Goal: Task Accomplishment & Management: Use online tool/utility

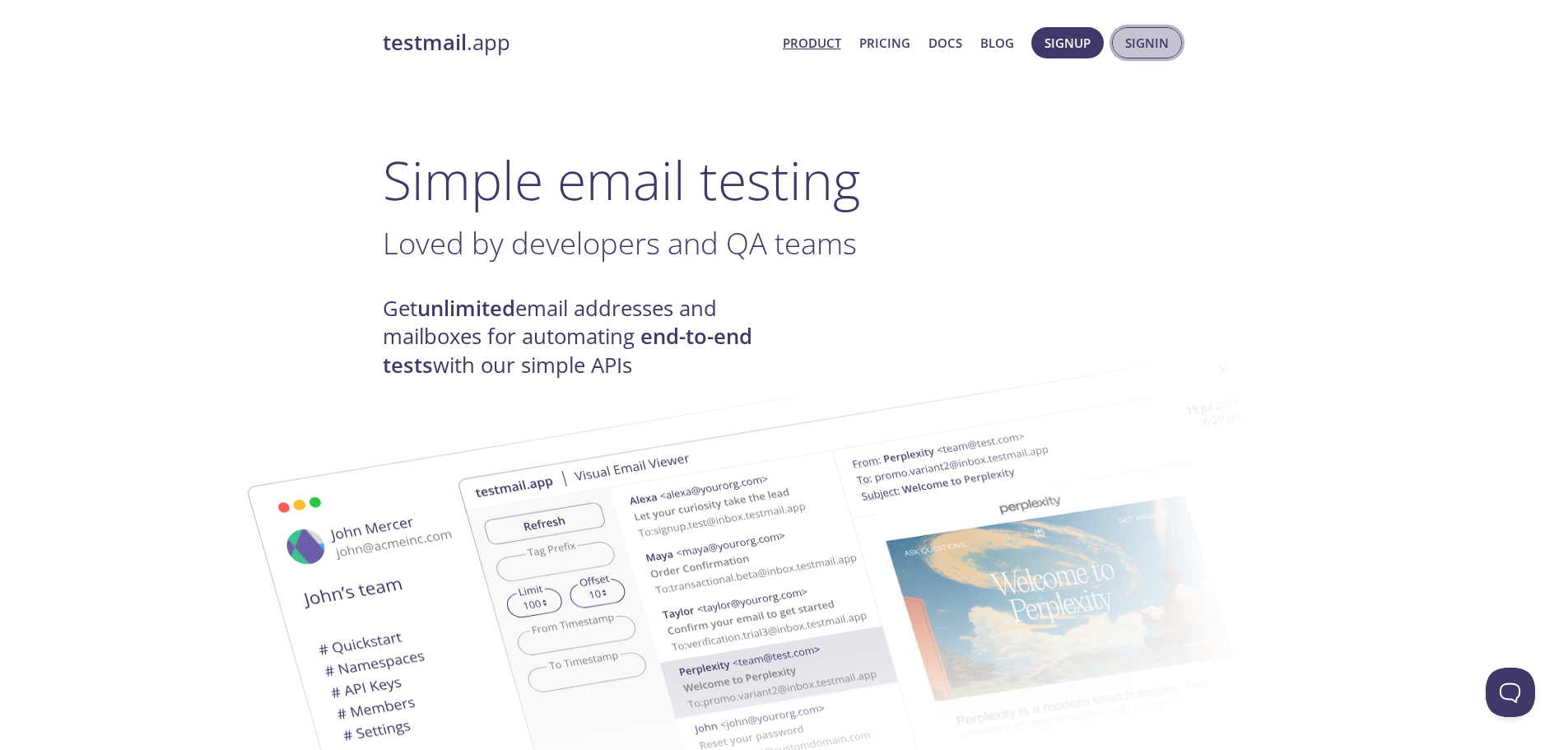
click at [1150, 39] on span "Signin" at bounding box center [1146, 42] width 43 height 21
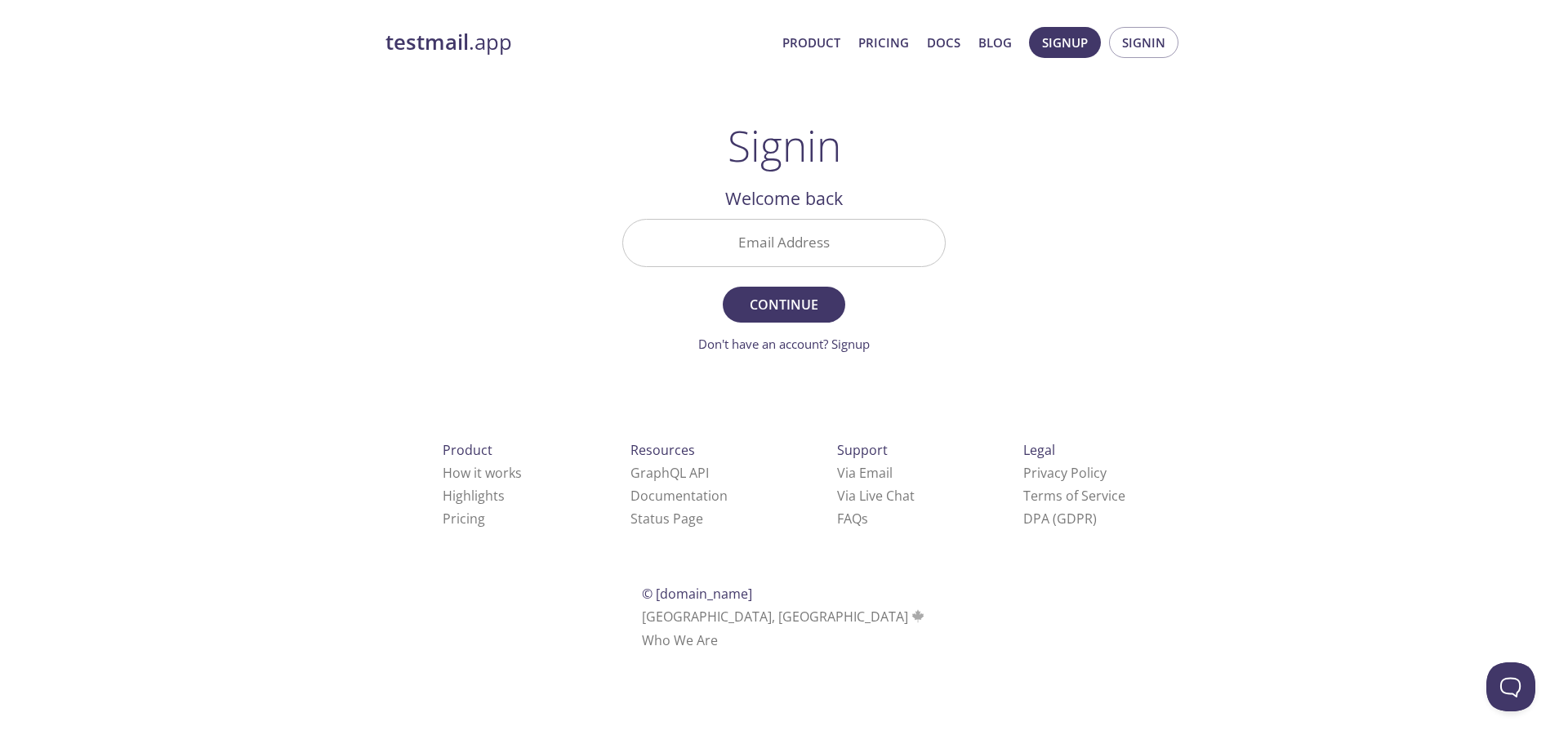
click at [705, 236] on input "Email Address" at bounding box center [784, 242] width 322 height 47
type input "[EMAIL_ADDRESS][DOMAIN_NAME]"
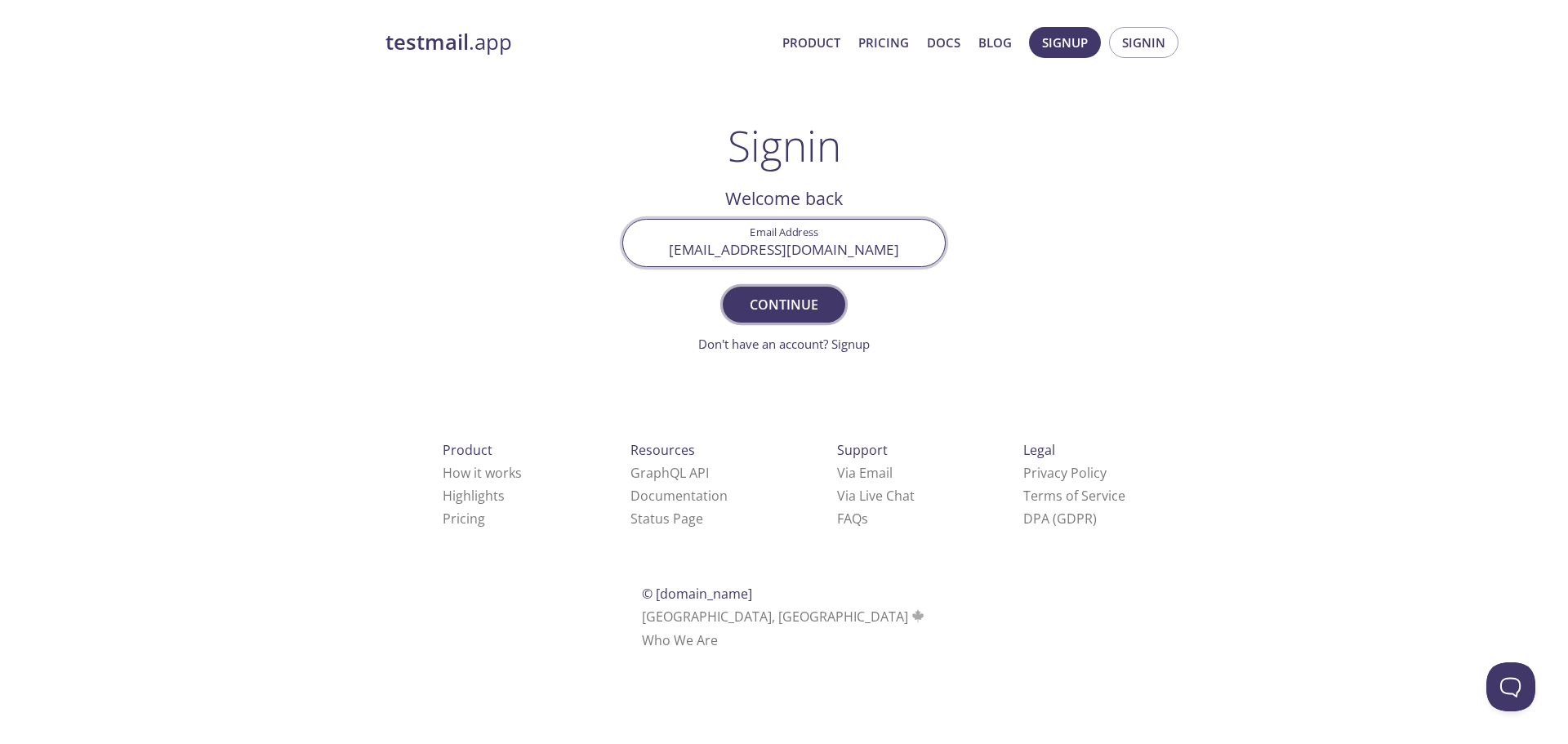
click at [758, 294] on span "Continue" at bounding box center [784, 304] width 86 height 23
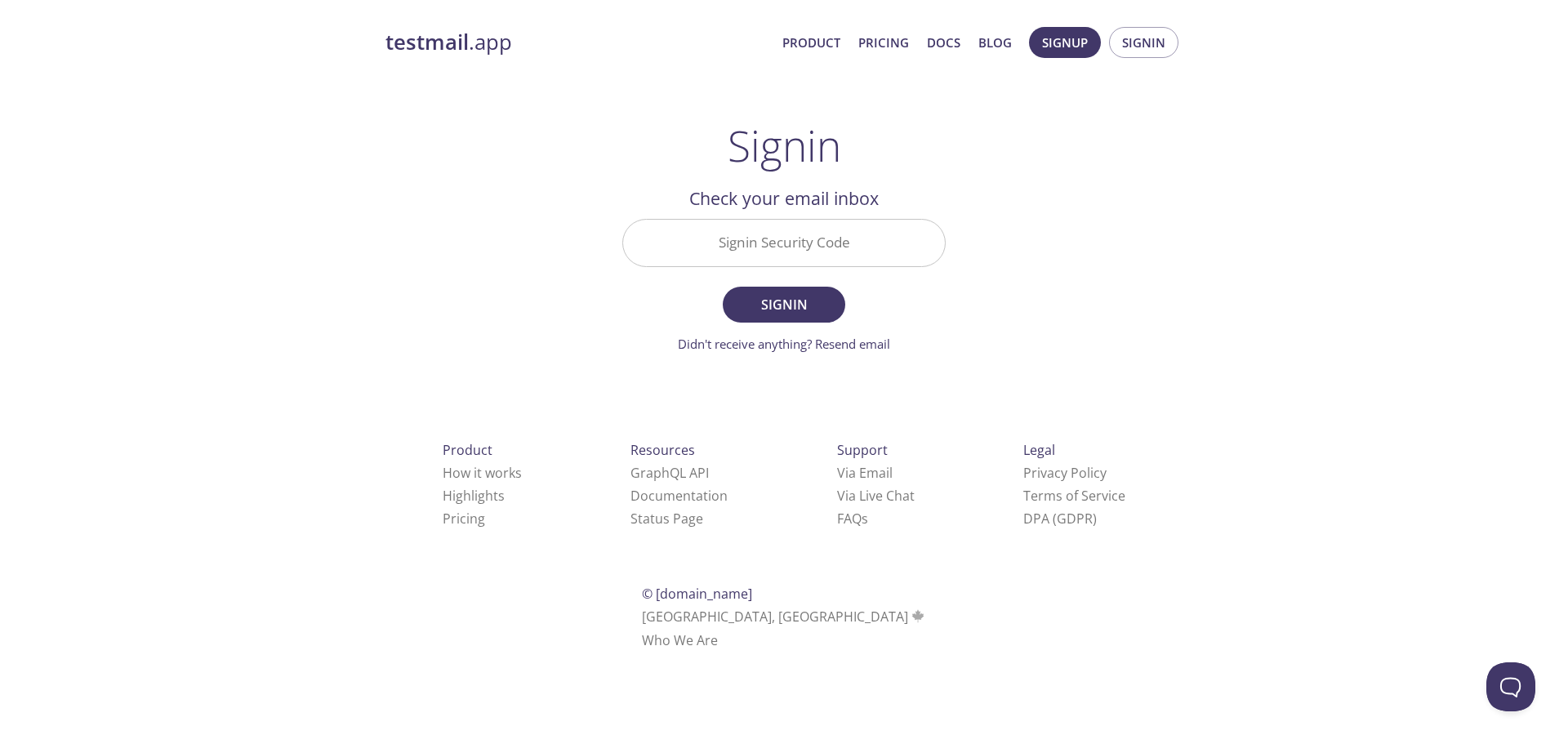
click at [740, 255] on input "Signin Security Code" at bounding box center [784, 242] width 322 height 47
paste input "SGAG7CE"
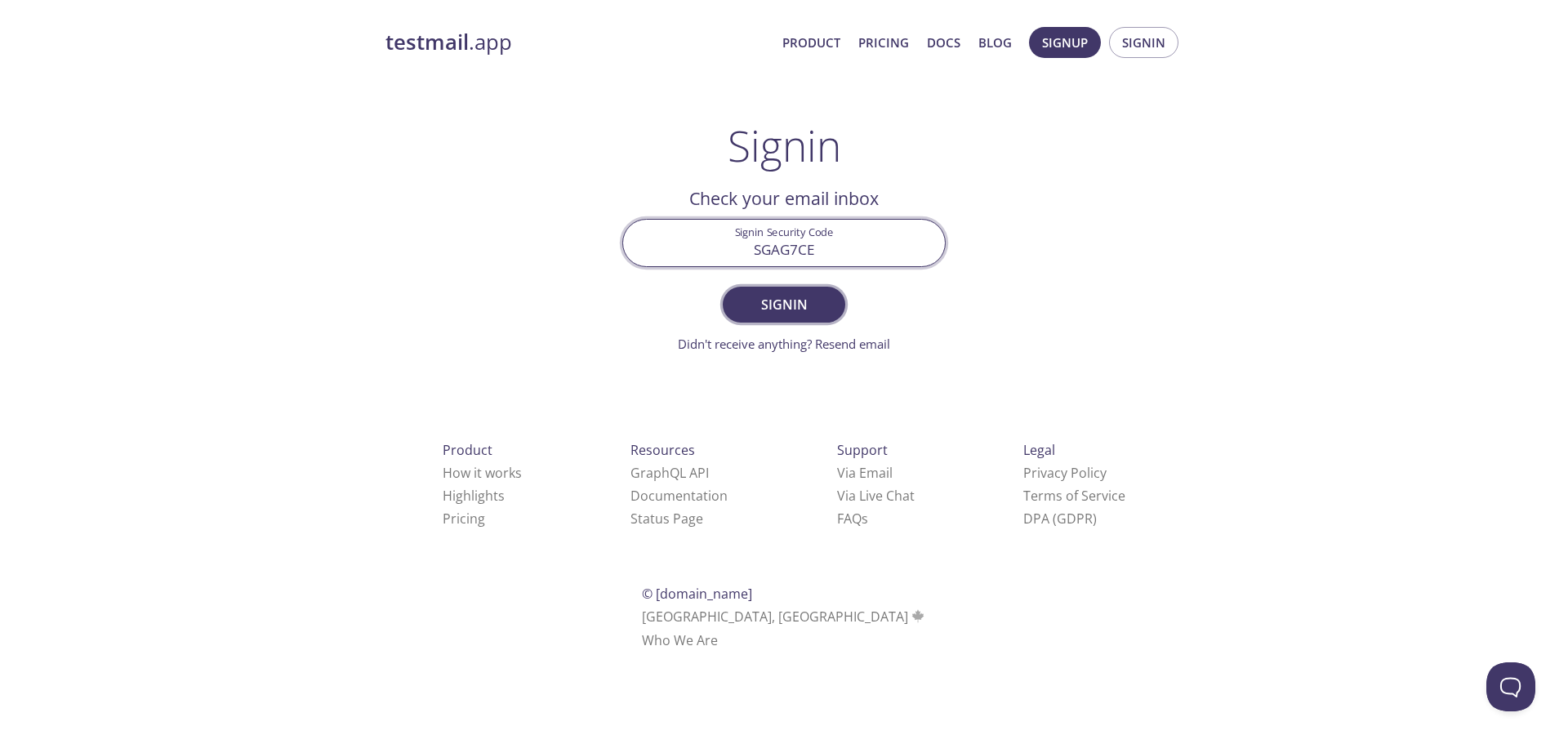
type input "SGAG7CE"
click at [779, 303] on span "Signin" at bounding box center [784, 304] width 86 height 23
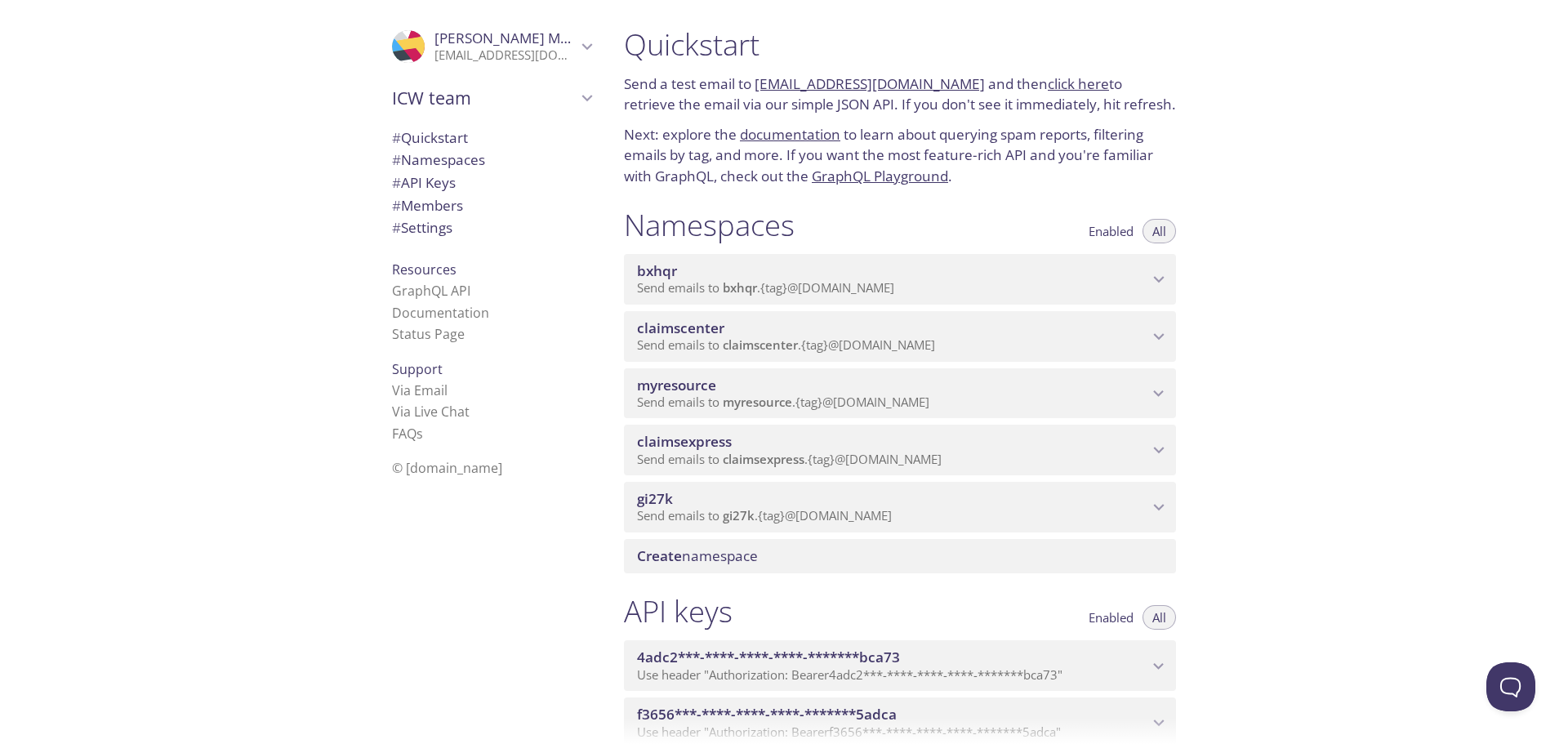
click at [669, 382] on span "myresource" at bounding box center [676, 385] width 80 height 19
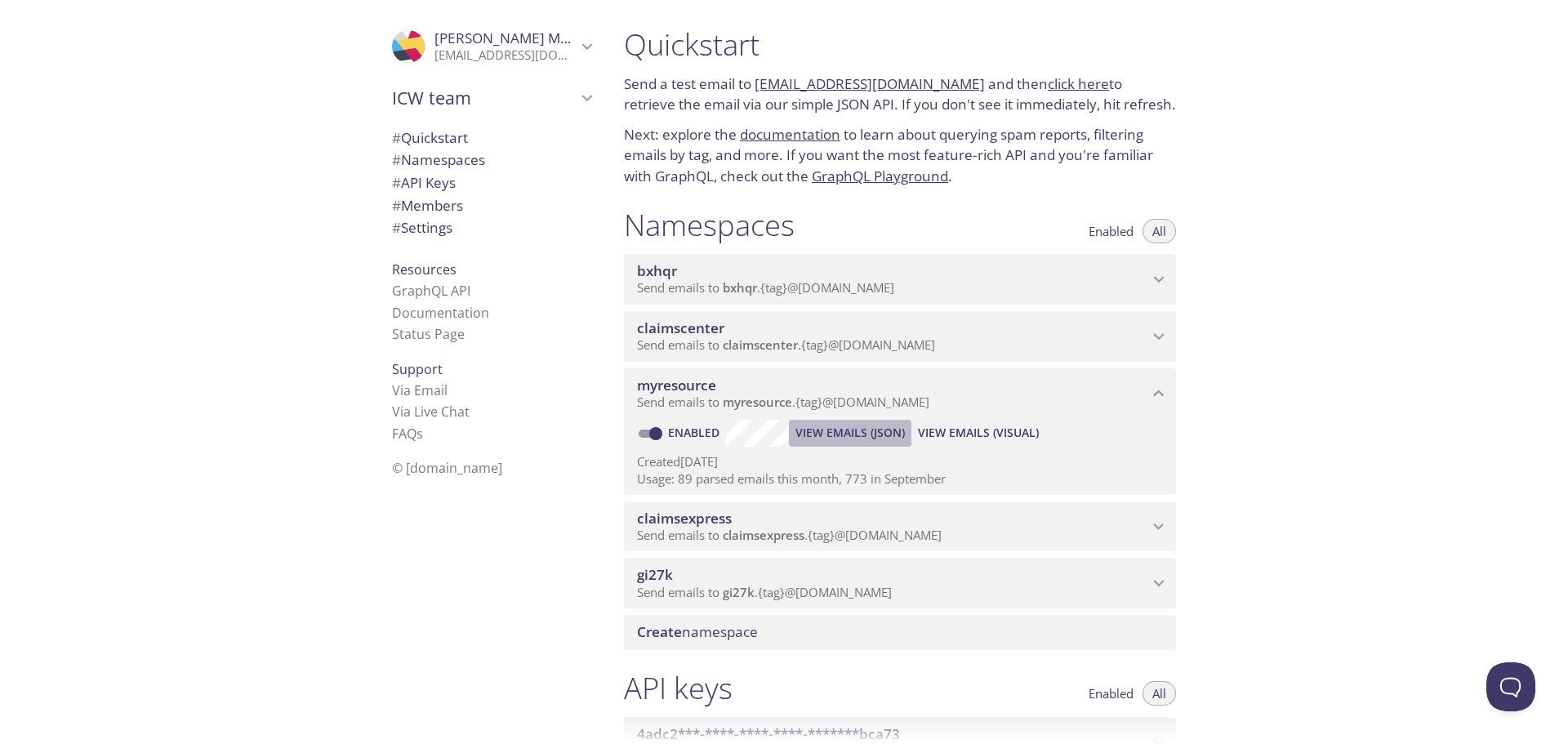
click at [848, 430] on span "View Emails (JSON)" at bounding box center [851, 433] width 109 height 19
click at [957, 436] on span "View Emails (Visual)" at bounding box center [979, 433] width 121 height 19
